Goal: Task Accomplishment & Management: Manage account settings

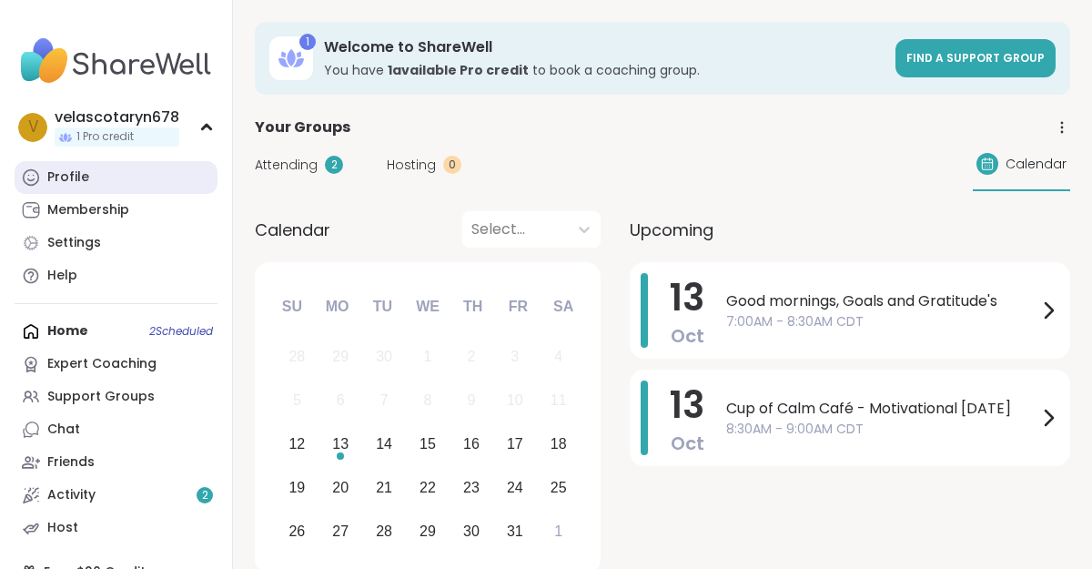
click at [101, 166] on link "Profile" at bounding box center [116, 177] width 203 height 33
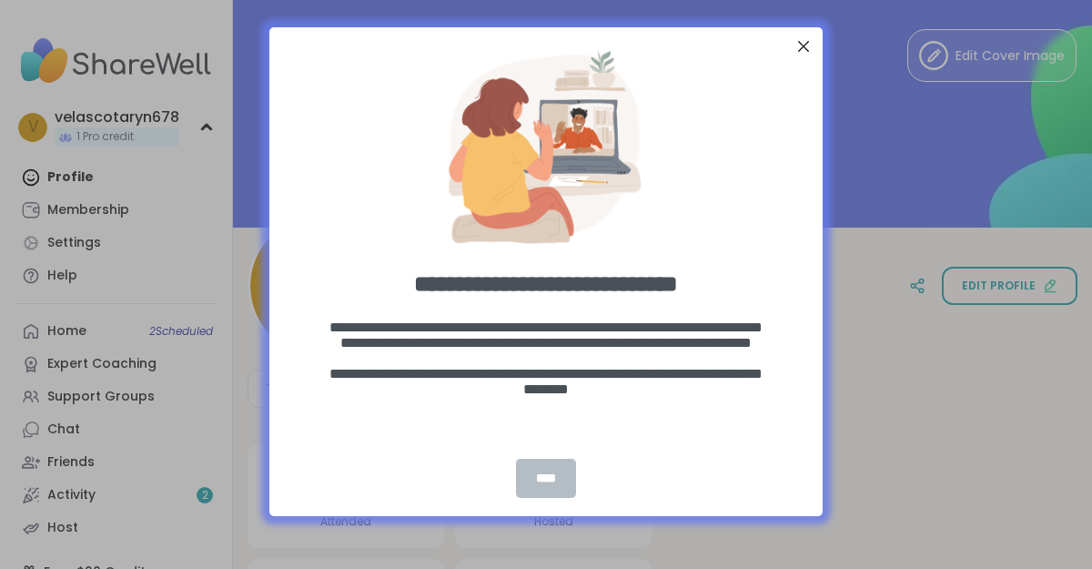
click at [550, 479] on div "****" at bounding box center [546, 478] width 60 height 39
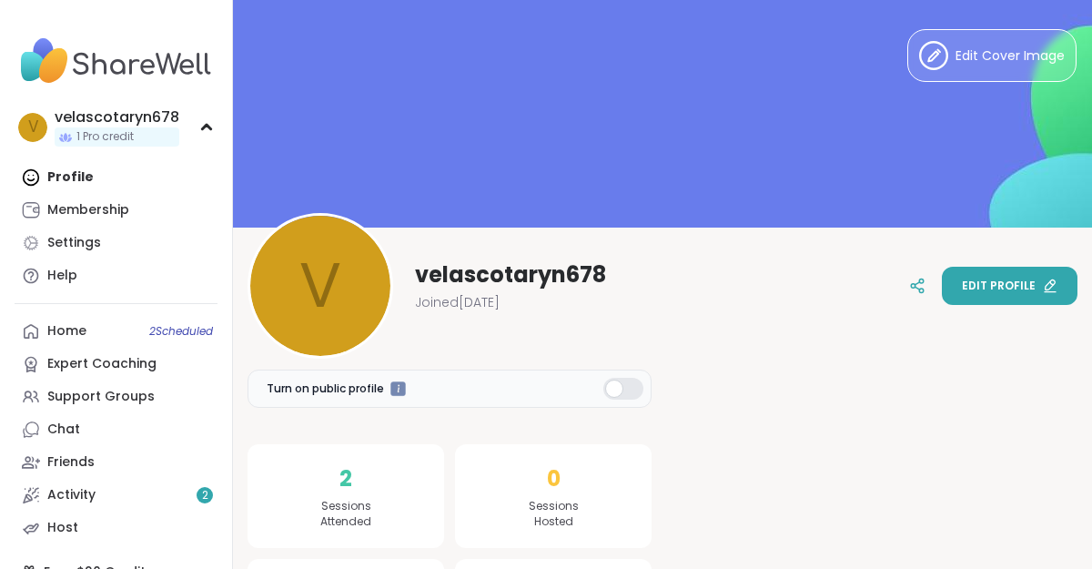
click at [1032, 290] on span "Edit profile" at bounding box center [999, 285] width 74 height 16
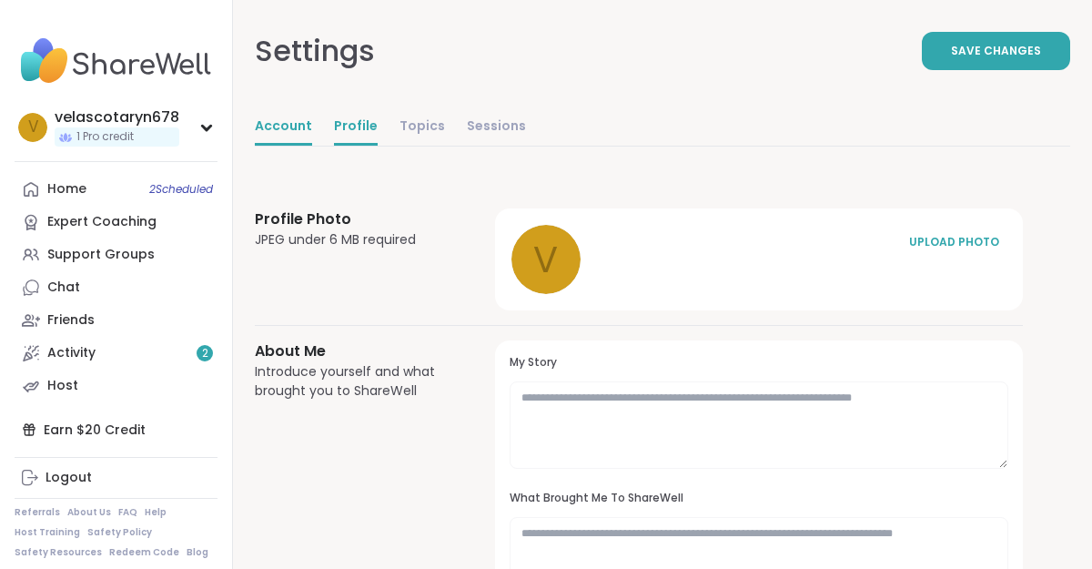
click at [290, 136] on link "Account" at bounding box center [283, 127] width 57 height 36
select select "**"
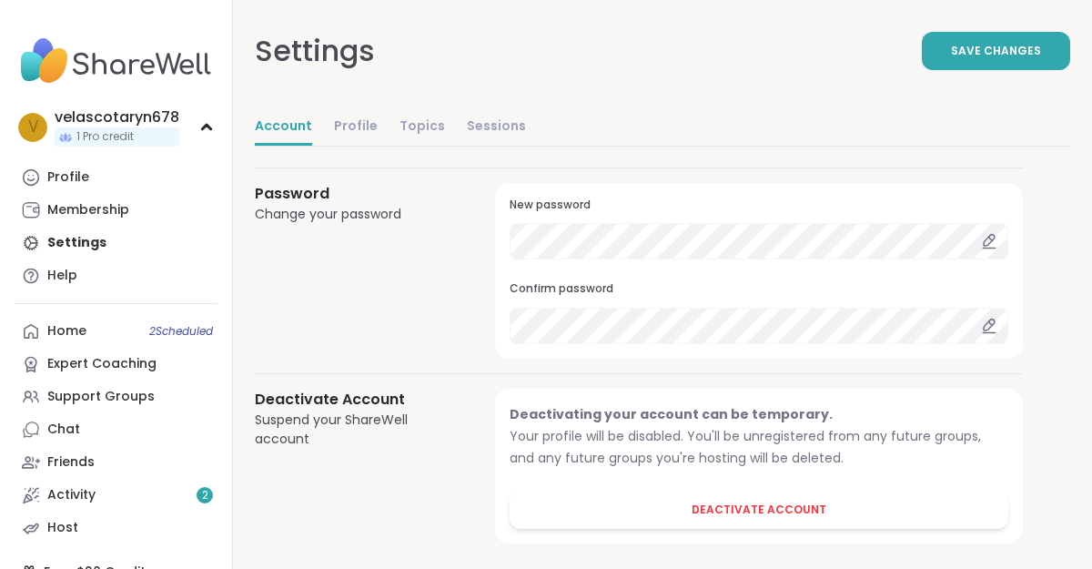
scroll to position [1646, 0]
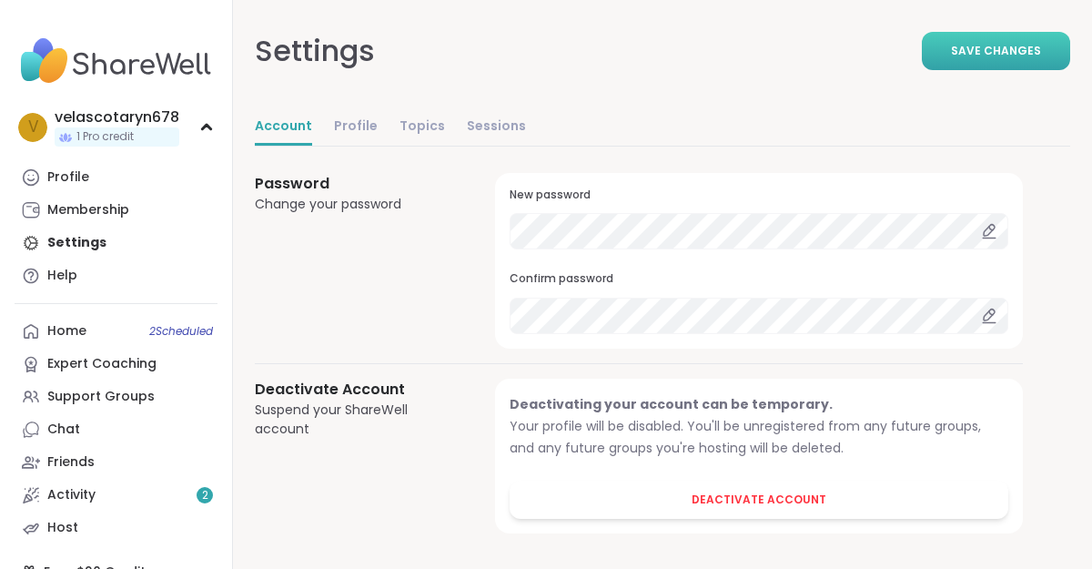
click at [1036, 50] on span "Save Changes" at bounding box center [996, 51] width 90 height 16
click at [984, 63] on button "Save Changes" at bounding box center [996, 51] width 148 height 38
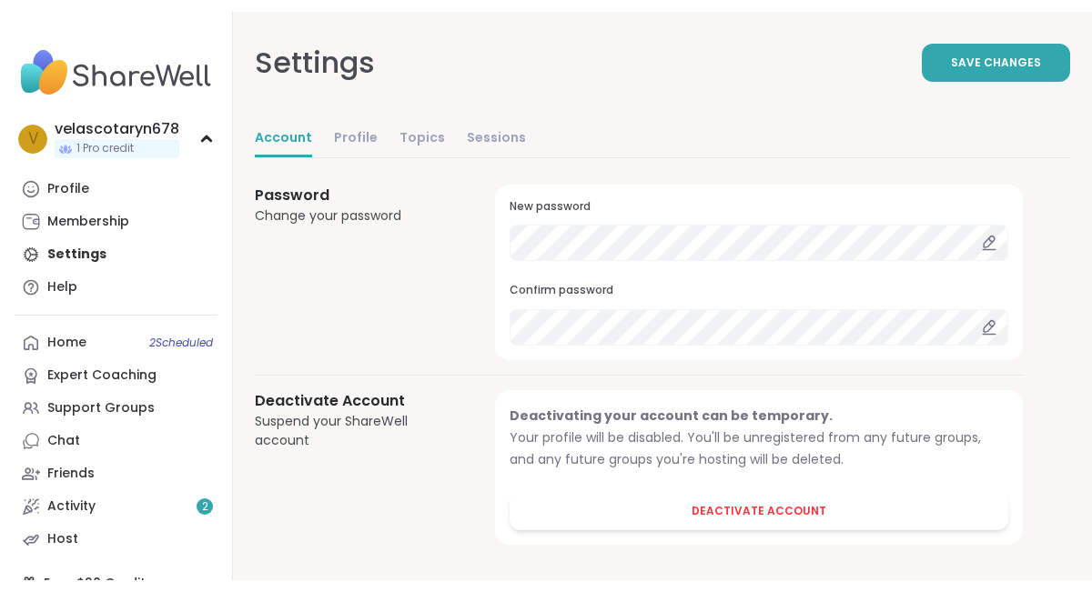
scroll to position [1630, 0]
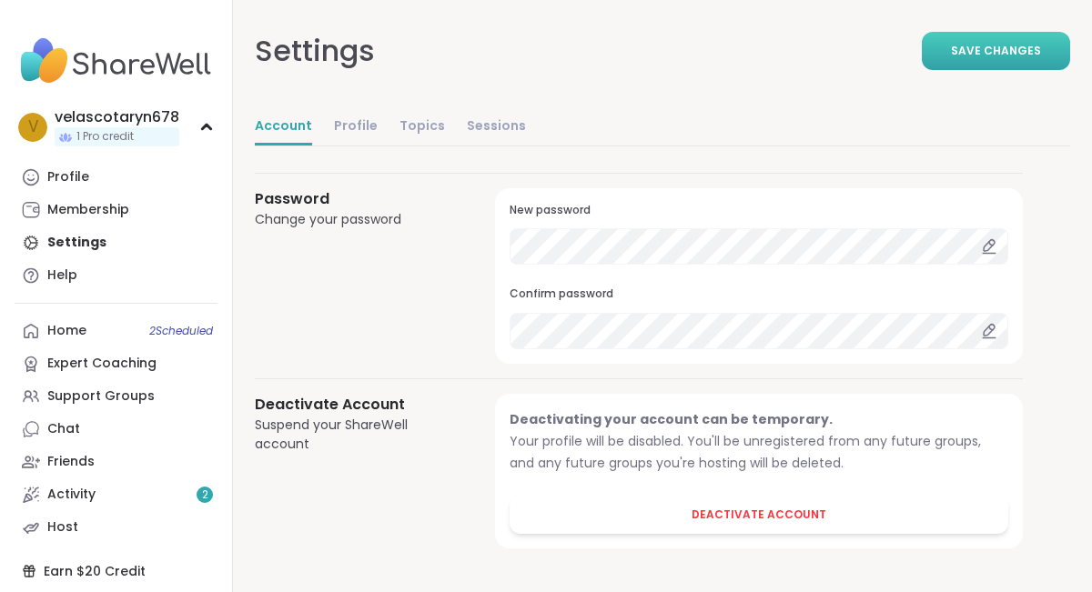
click at [1000, 51] on span "Save Changes" at bounding box center [996, 51] width 90 height 16
click at [969, 63] on button "Save Changes" at bounding box center [996, 51] width 148 height 38
click at [984, 34] on button "Save Changes" at bounding box center [996, 51] width 148 height 38
